Goal: Check status: Check status

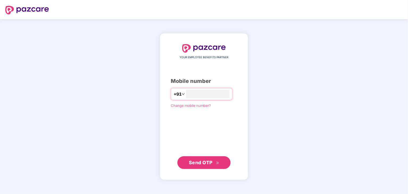
type input "**********"
click at [209, 161] on span "Send OTP" at bounding box center [201, 163] width 24 height 6
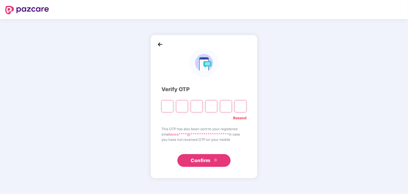
type input "*"
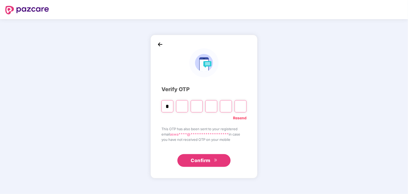
type input "*"
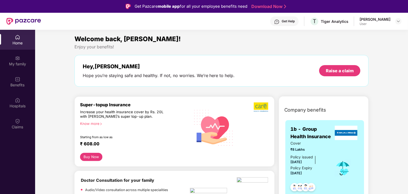
click at [21, 42] on div "Home" at bounding box center [17, 42] width 35 height 5
click at [16, 63] on div "My family" at bounding box center [17, 63] width 35 height 5
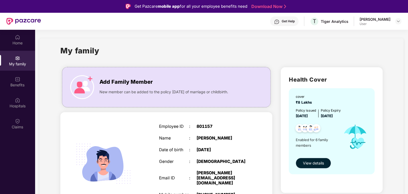
click at [317, 164] on span "View details" at bounding box center [313, 163] width 21 height 6
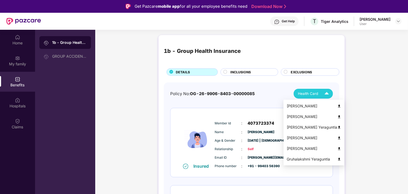
click at [308, 107] on div "[PERSON_NAME]" at bounding box center [313, 106] width 54 height 6
